Goal: Task Accomplishment & Management: Manage account settings

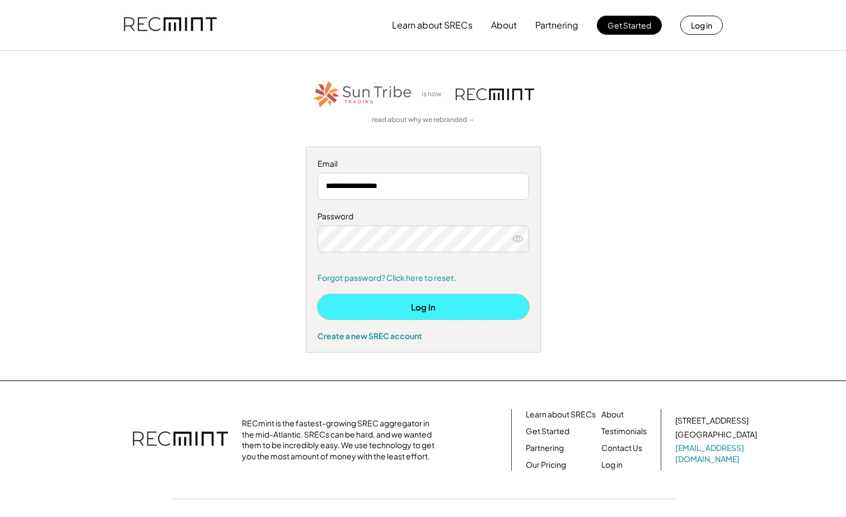
click at [403, 303] on button "Log In" at bounding box center [423, 306] width 212 height 25
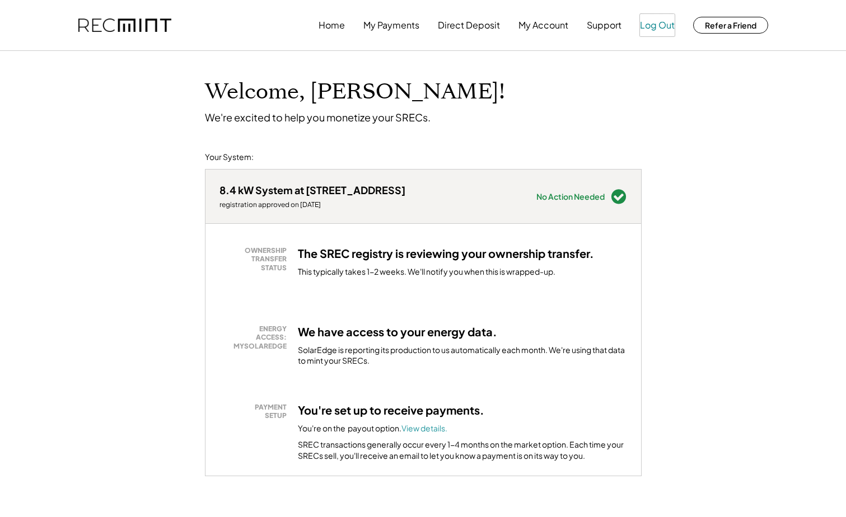
click at [658, 22] on button "Log Out" at bounding box center [657, 25] width 35 height 22
